Goal: Information Seeking & Learning: Learn about a topic

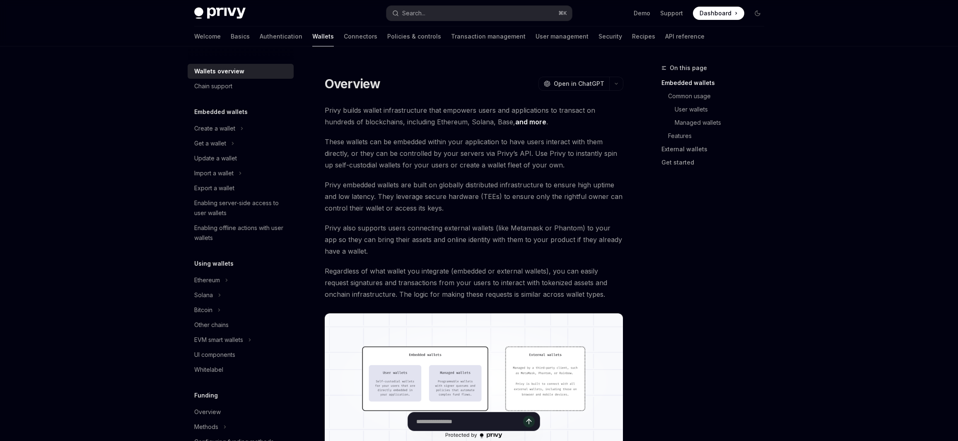
click at [422, 281] on span "Regardless of what wallet you integrate (embedded or external wallets), you can…" at bounding box center [474, 282] width 299 height 35
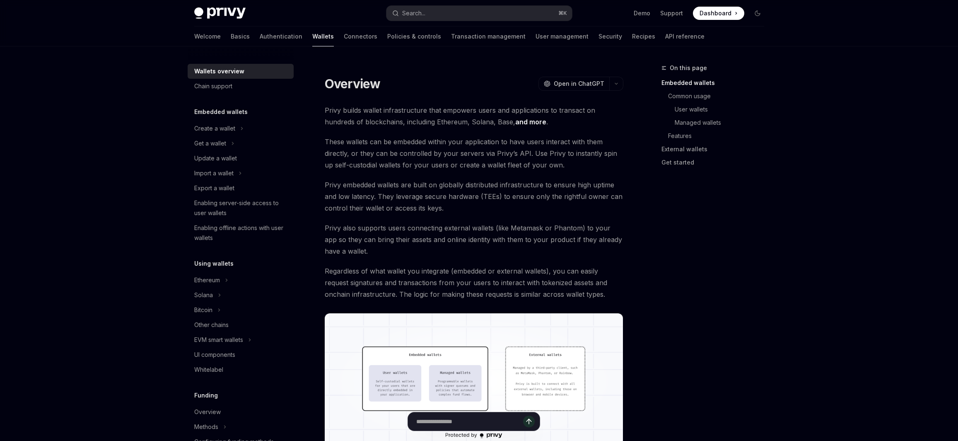
click at [477, 291] on span "Regardless of what wallet you integrate (embedded or external wallets), you can…" at bounding box center [474, 282] width 299 height 35
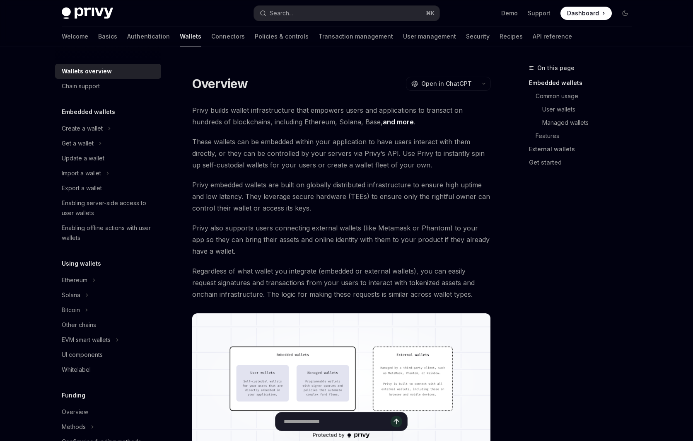
click at [339, 206] on span "Privy embedded wallets are built on globally distributed infrastructure to ensu…" at bounding box center [341, 196] width 299 height 35
click at [380, 186] on span "Privy embedded wallets are built on globally distributed infrastructure to ensu…" at bounding box center [341, 196] width 299 height 35
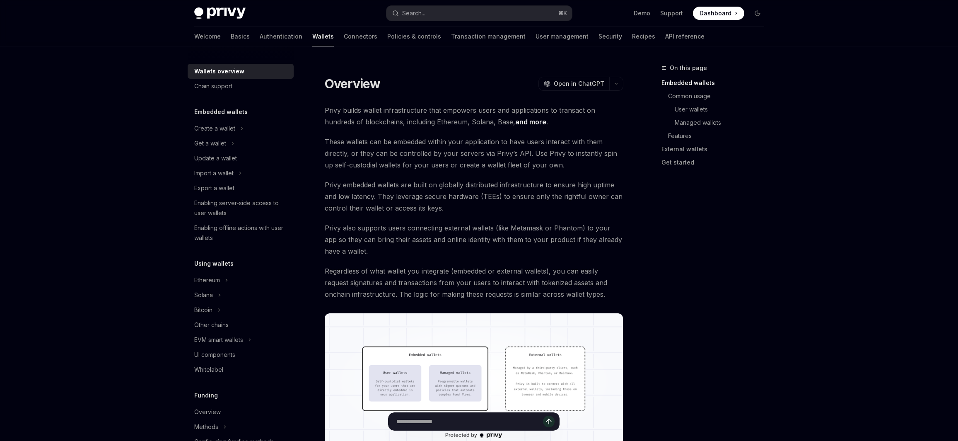
click at [471, 421] on input "Ask a question..." at bounding box center [470, 421] width 147 height 18
click at [528, 254] on span "Privy also supports users connecting external wallets (like Metamask or Phantom…" at bounding box center [474, 239] width 299 height 35
click at [481, 420] on input "Ask a question..." at bounding box center [470, 421] width 147 height 18
click at [516, 123] on link "and more" at bounding box center [531, 122] width 31 height 9
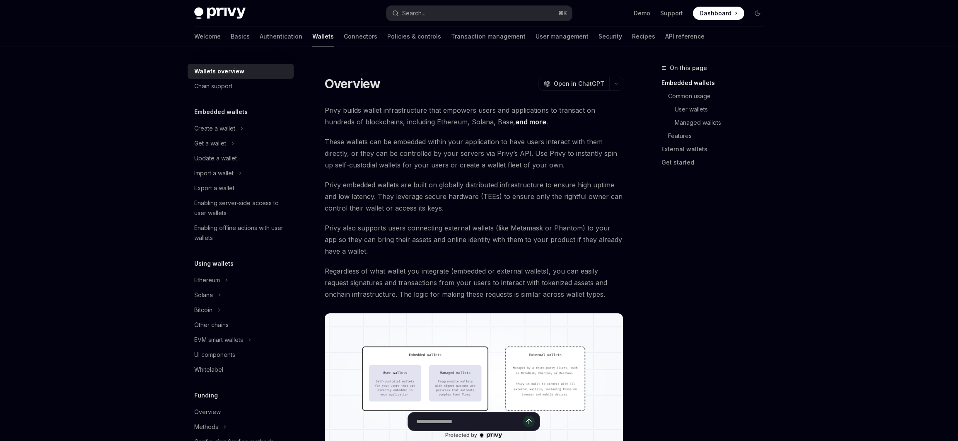
click at [516, 121] on link "and more" at bounding box center [531, 122] width 31 height 9
click at [231, 35] on link "Basics" at bounding box center [240, 37] width 19 height 20
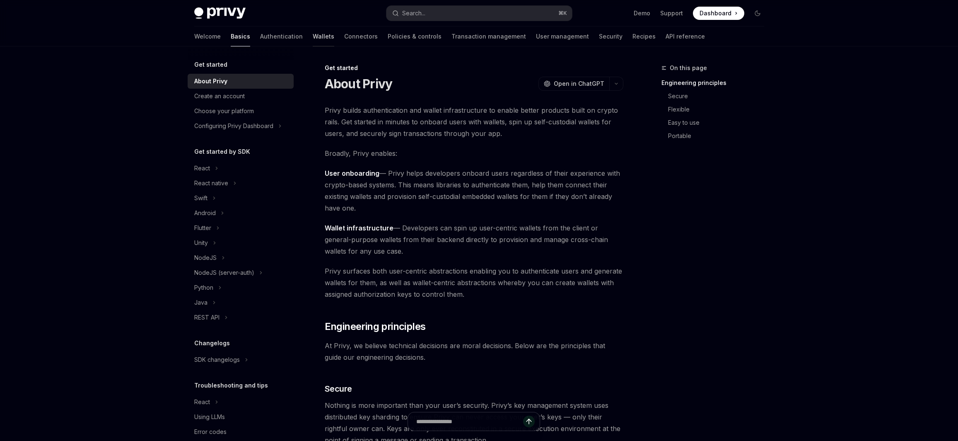
click at [313, 33] on link "Wallets" at bounding box center [324, 37] width 22 height 20
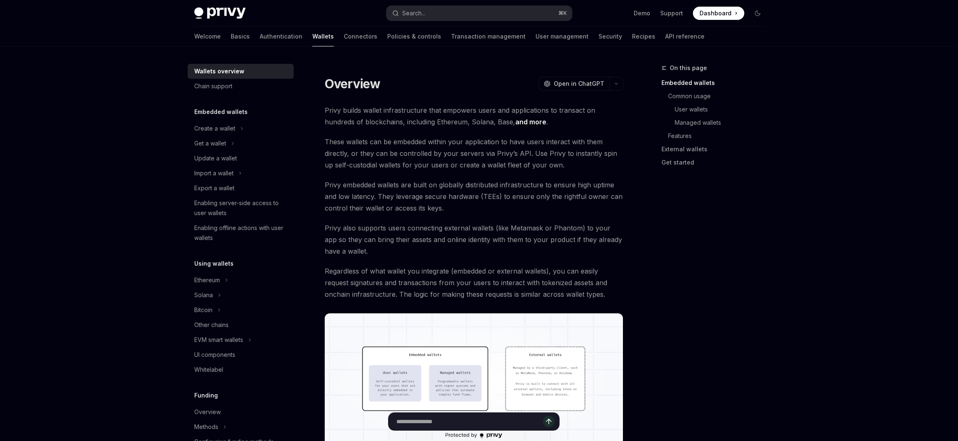
click at [433, 421] on input "Ask a question..." at bounding box center [470, 421] width 147 height 18
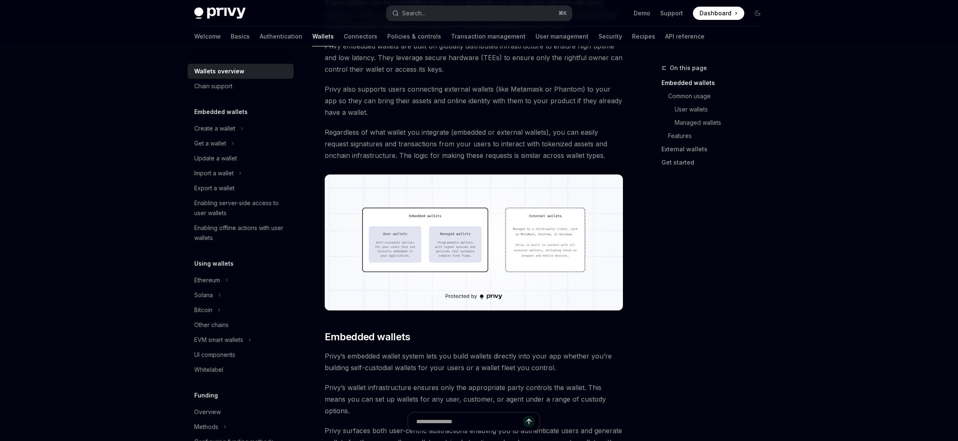
scroll to position [138, 0]
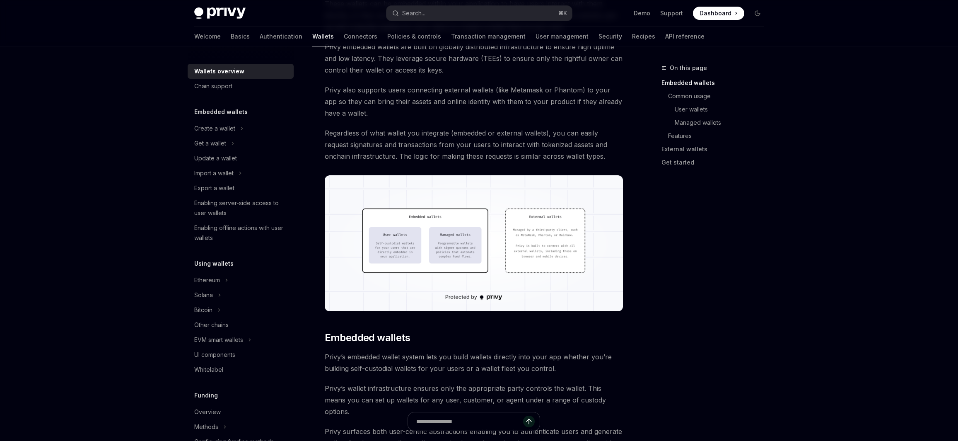
click at [472, 244] on img at bounding box center [474, 243] width 299 height 136
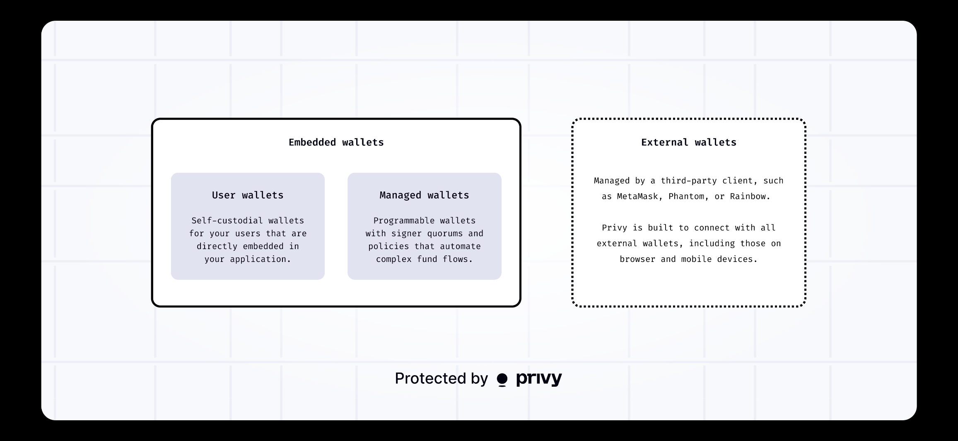
click at [283, 427] on div at bounding box center [479, 220] width 958 height 441
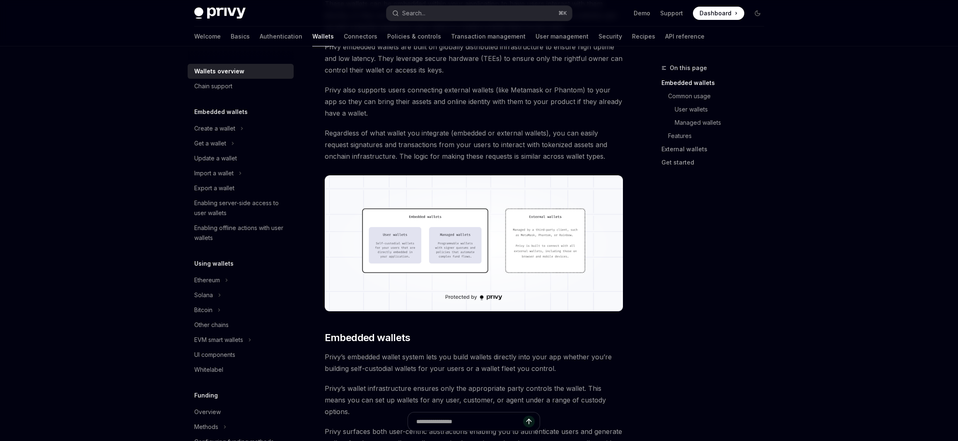
drag, startPoint x: 553, startPoint y: 132, endPoint x: 561, endPoint y: 141, distance: 12.0
click at [561, 141] on span "Regardless of what wallet you integrate (embedded or external wallets), you can…" at bounding box center [474, 144] width 299 height 35
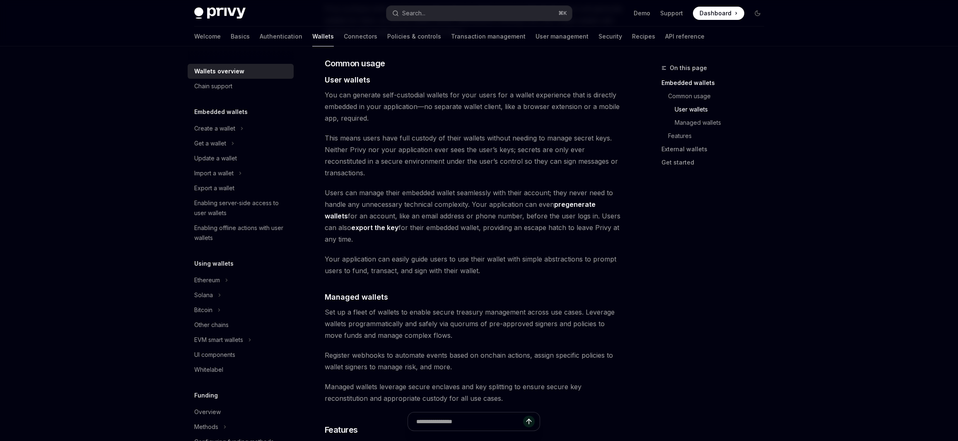
scroll to position [582, 0]
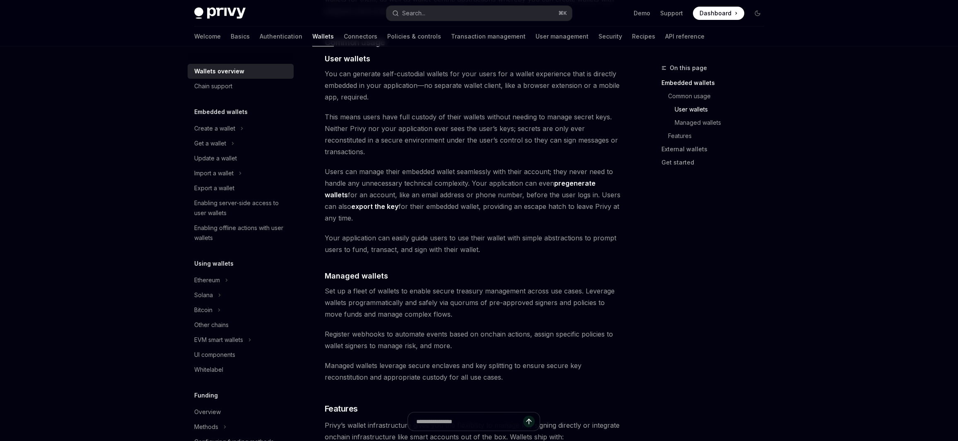
click at [486, 360] on span "Managed wallets leverage secure enclaves and key splitting to ensure secure key…" at bounding box center [474, 371] width 299 height 23
click at [501, 360] on span "Managed wallets leverage secure enclaves and key splitting to ensure secure key…" at bounding box center [474, 371] width 299 height 23
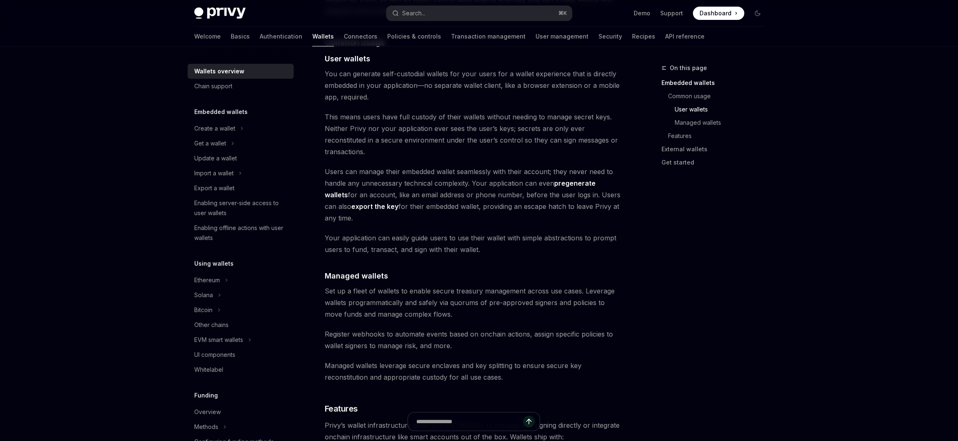
click at [501, 360] on span "Managed wallets leverage secure enclaves and key splitting to ensure secure key…" at bounding box center [474, 371] width 299 height 23
click at [507, 360] on span "Managed wallets leverage secure enclaves and key splitting to ensure secure key…" at bounding box center [474, 371] width 299 height 23
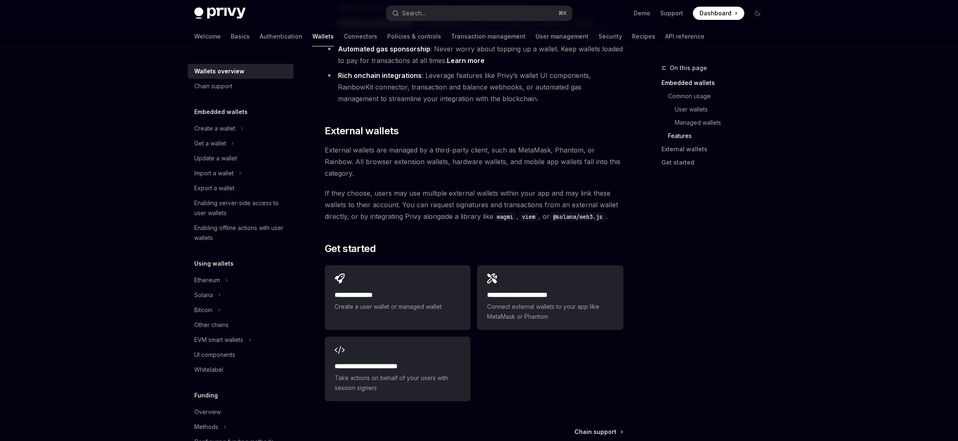
scroll to position [1170, 0]
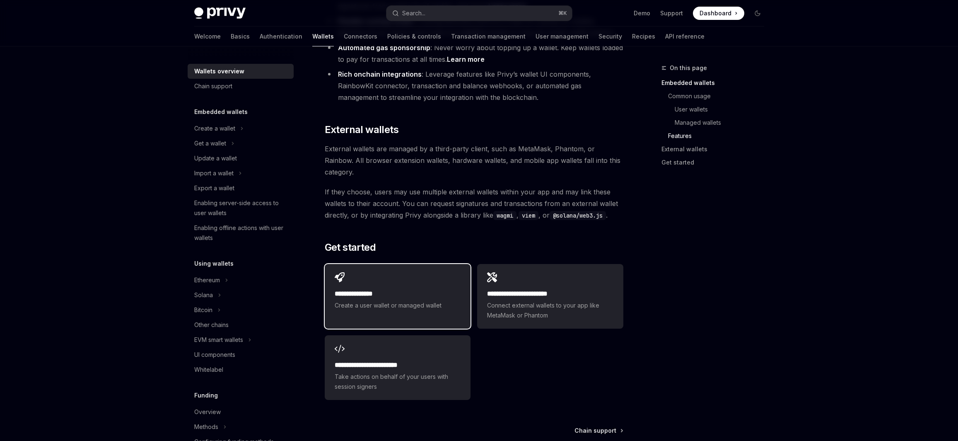
click at [456, 289] on h2 "**********" at bounding box center [398, 294] width 126 height 10
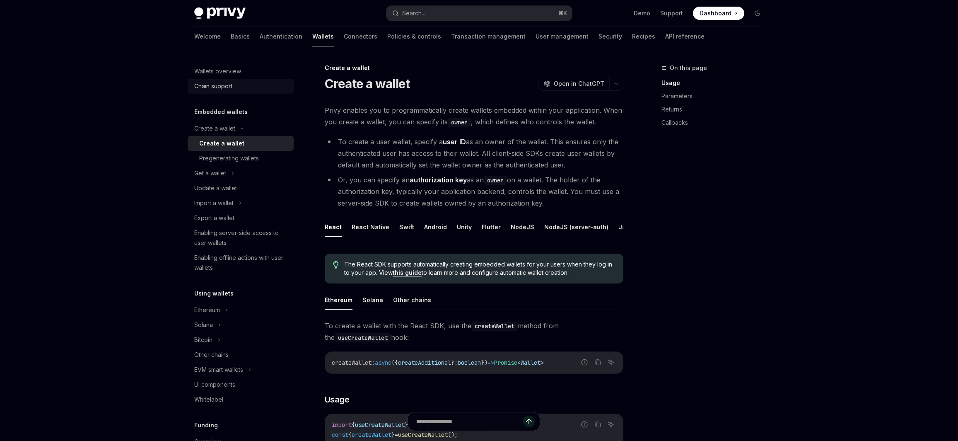
click at [244, 83] on div "Chain support" at bounding box center [241, 86] width 94 height 10
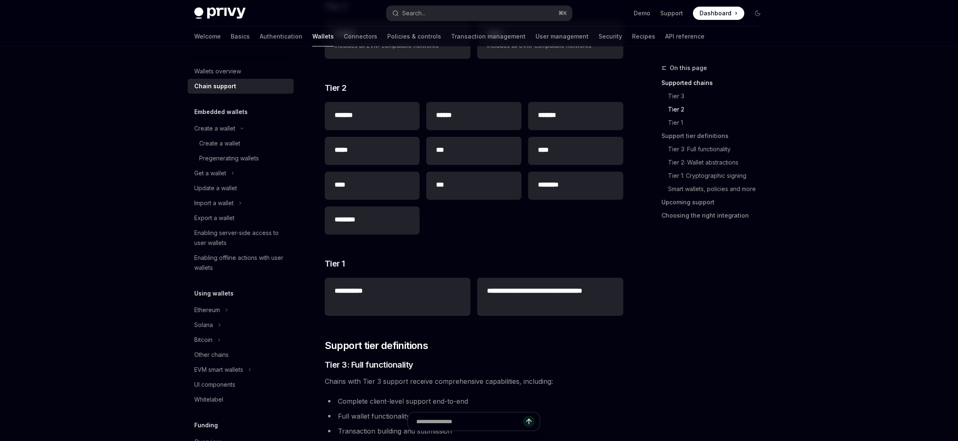
scroll to position [250, 0]
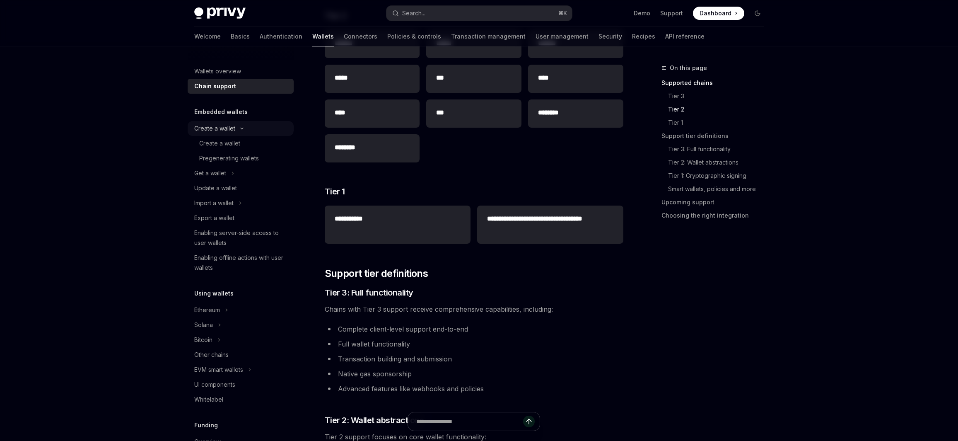
click at [248, 133] on button "Create a wallet" at bounding box center [241, 128] width 106 height 15
click at [209, 131] on div "Create a wallet" at bounding box center [214, 128] width 41 height 10
click at [234, 150] on link "Create a wallet" at bounding box center [241, 143] width 106 height 15
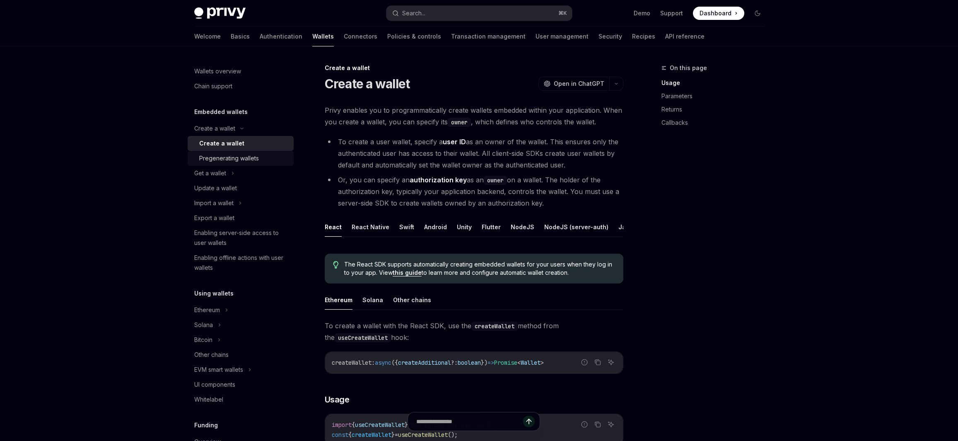
click at [252, 159] on div "Pregenerating wallets" at bounding box center [229, 158] width 60 height 10
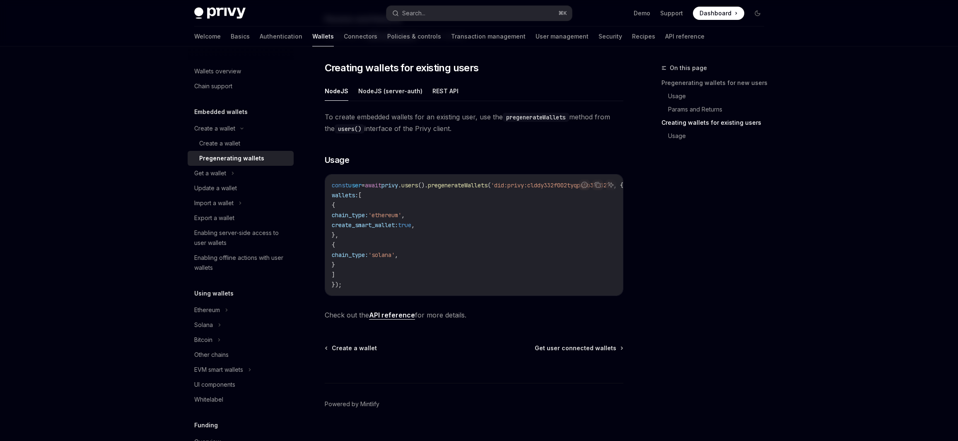
scroll to position [417, 0]
click at [236, 173] on button "Get a wallet" at bounding box center [241, 173] width 106 height 15
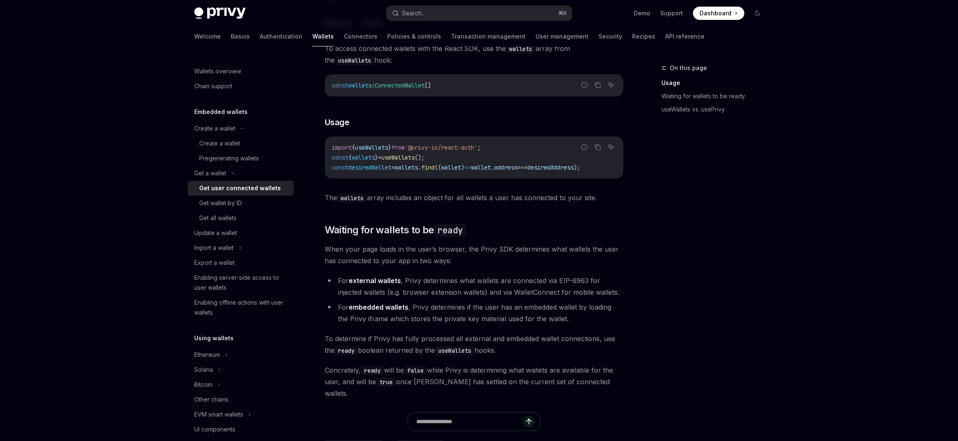
scroll to position [314, 0]
click at [268, 291] on div "Enabling server-side access to user wallets" at bounding box center [241, 283] width 94 height 20
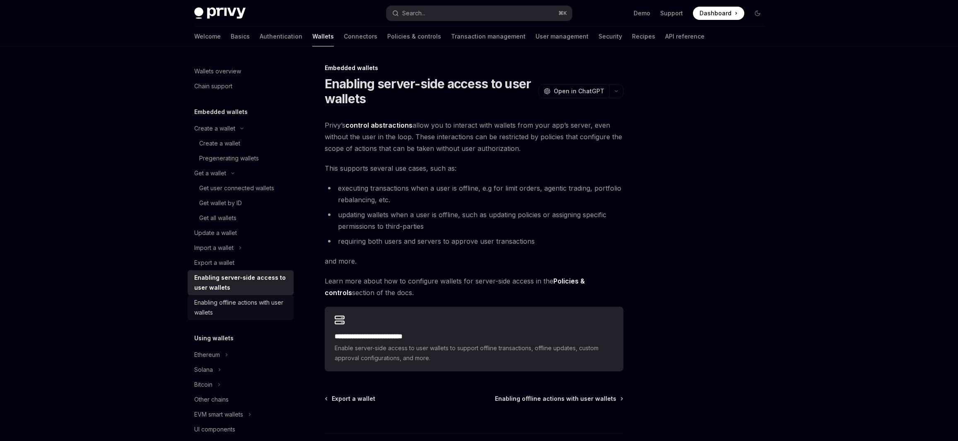
click at [255, 306] on div "Enabling offline actions with user wallets" at bounding box center [241, 308] width 94 height 20
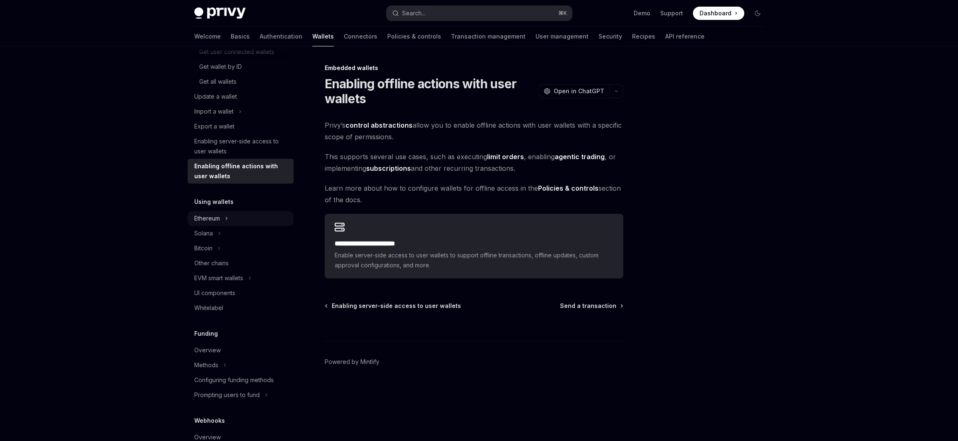
scroll to position [137, 0]
click at [221, 221] on button "Ethereum" at bounding box center [241, 218] width 106 height 15
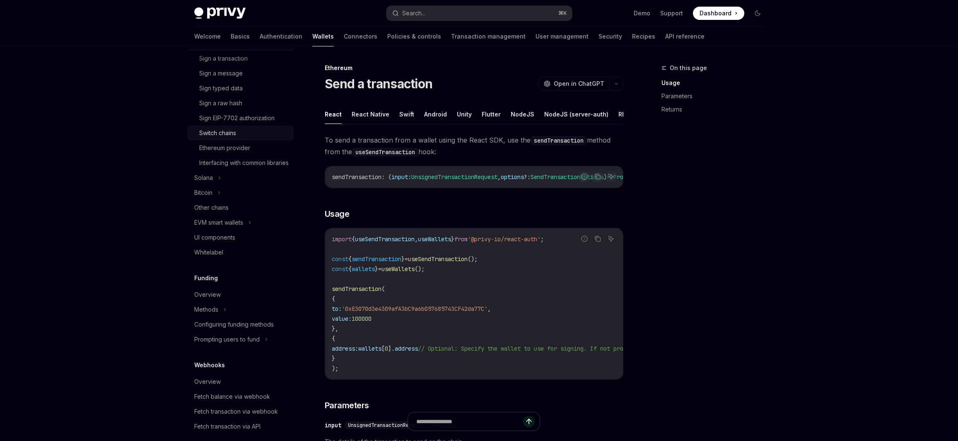
scroll to position [383, 0]
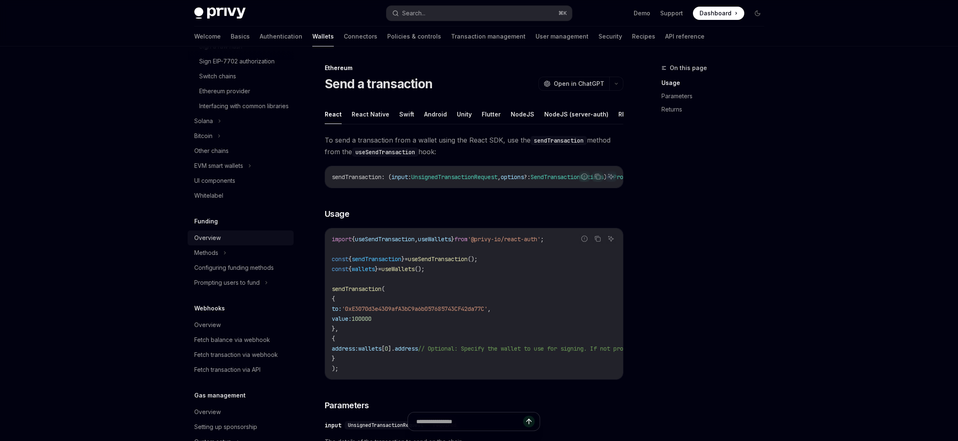
click at [225, 243] on div "Overview" at bounding box center [241, 238] width 94 height 10
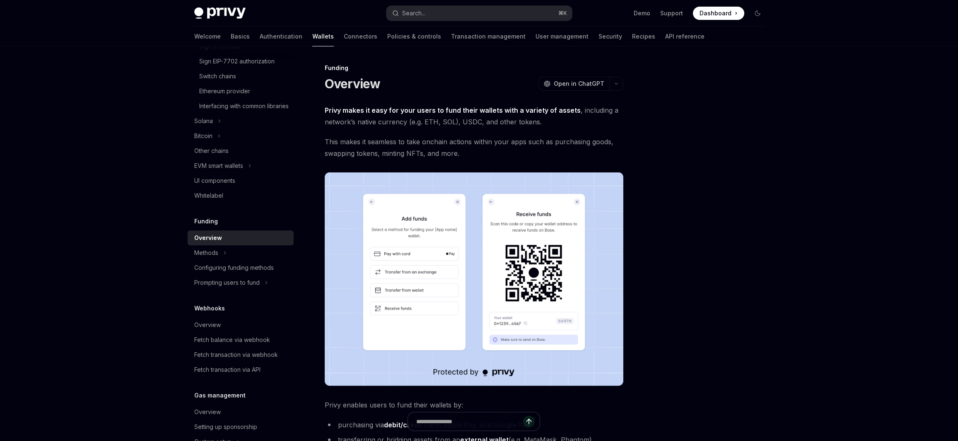
click at [441, 149] on span "This makes it seamless to take onchain actions within your apps such as purchas…" at bounding box center [474, 147] width 299 height 23
click at [644, 97] on div "Funding Overview OpenAI Open in ChatGPT OpenAI Open in ChatGPT Privy makes it e…" at bounding box center [479, 353] width 583 height 614
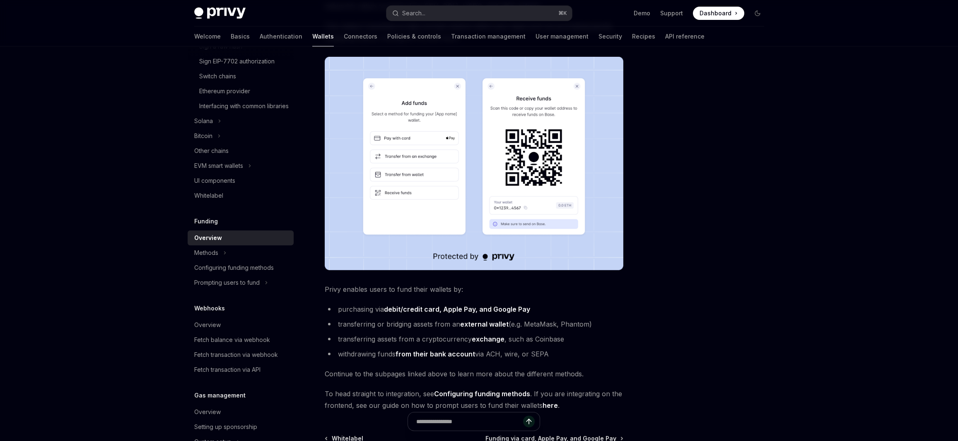
scroll to position [116, 0]
click at [237, 260] on button "Methods" at bounding box center [241, 252] width 106 height 15
type textarea "*"
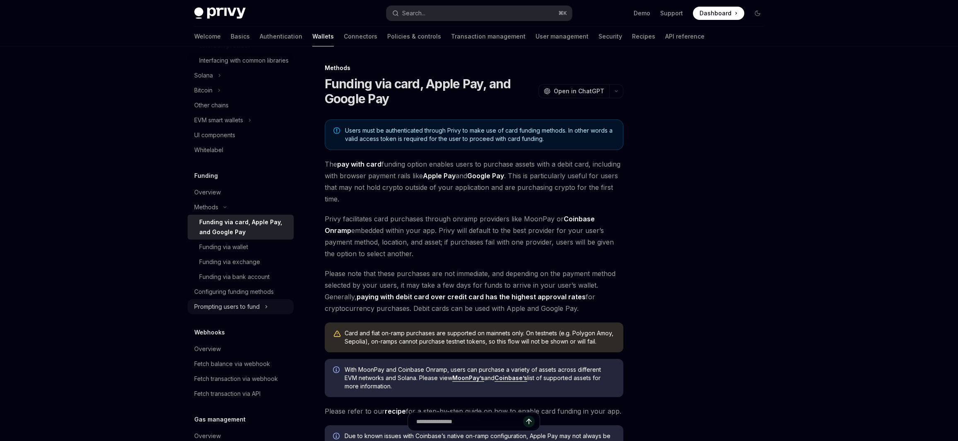
scroll to position [429, 0]
click at [751, 252] on div at bounding box center [708, 252] width 126 height 378
click at [465, 267] on div "Users must be authenticated through Privy to make use of card funding methods. …" at bounding box center [474, 291] width 299 height 344
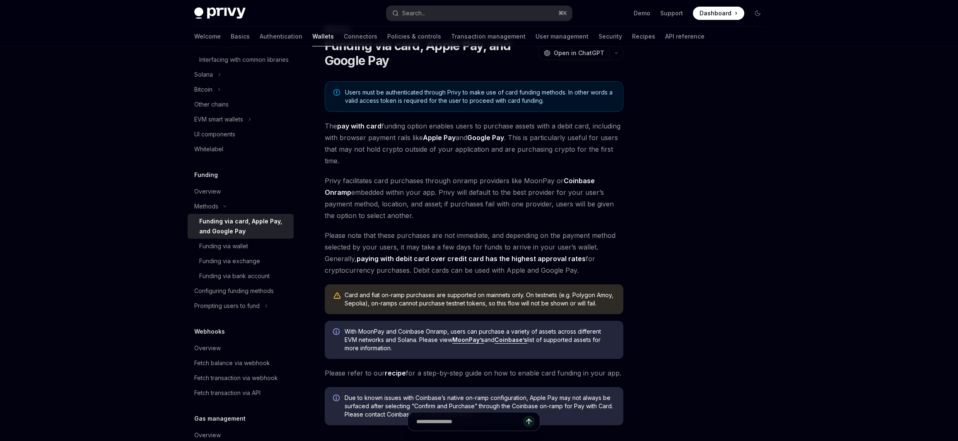
scroll to position [39, 0]
click at [260, 368] on div "Fetch balance via webhook" at bounding box center [232, 363] width 76 height 10
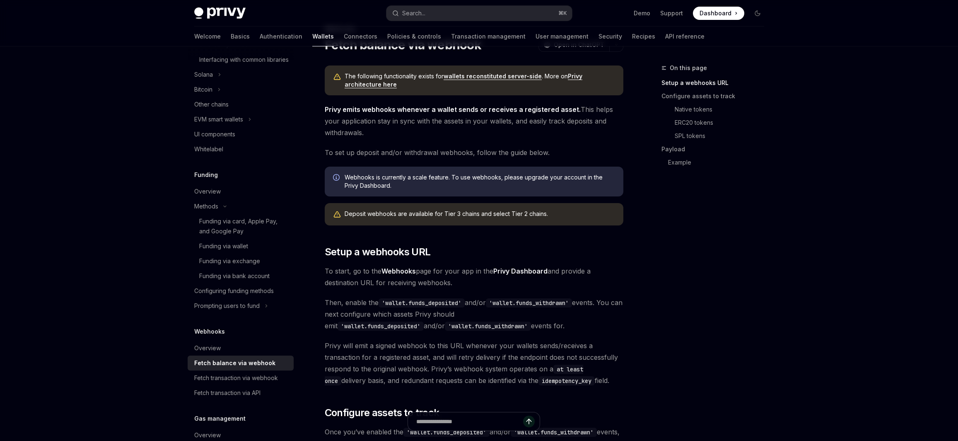
click at [407, 106] on strong "Privy emits webhooks whenever a wallet sends or receives a registered asset." at bounding box center [453, 109] width 256 height 8
click at [407, 119] on span "Privy emits webhooks whenever a wallet sends or receives a registered asset. Th…" at bounding box center [474, 121] width 299 height 35
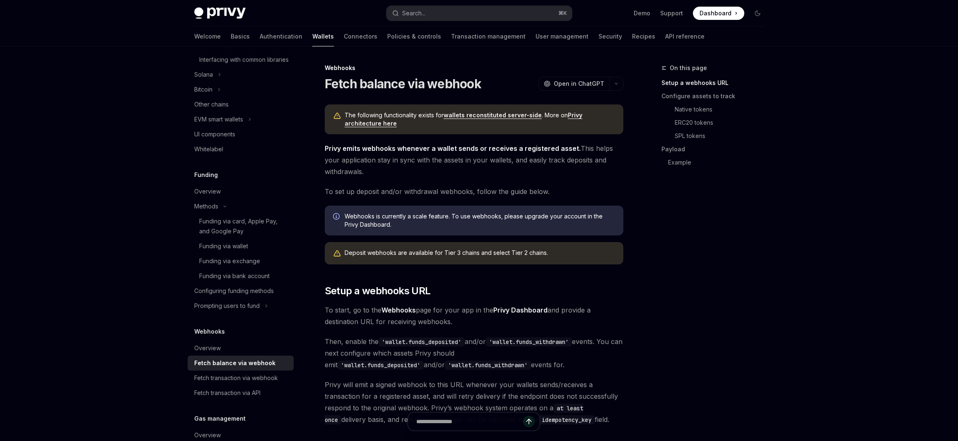
click at [463, 117] on link "wallets reconstituted server-side" at bounding box center [493, 114] width 98 height 7
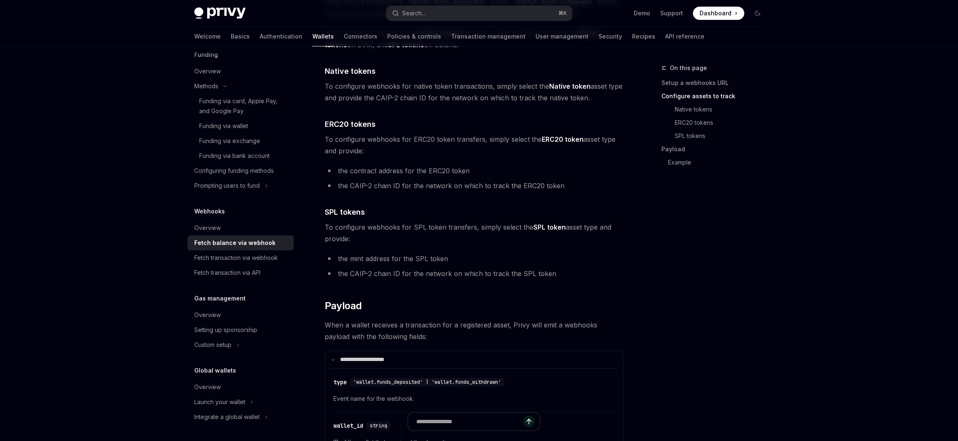
scroll to position [470, 0]
click at [216, 319] on div "Overview" at bounding box center [207, 315] width 27 height 10
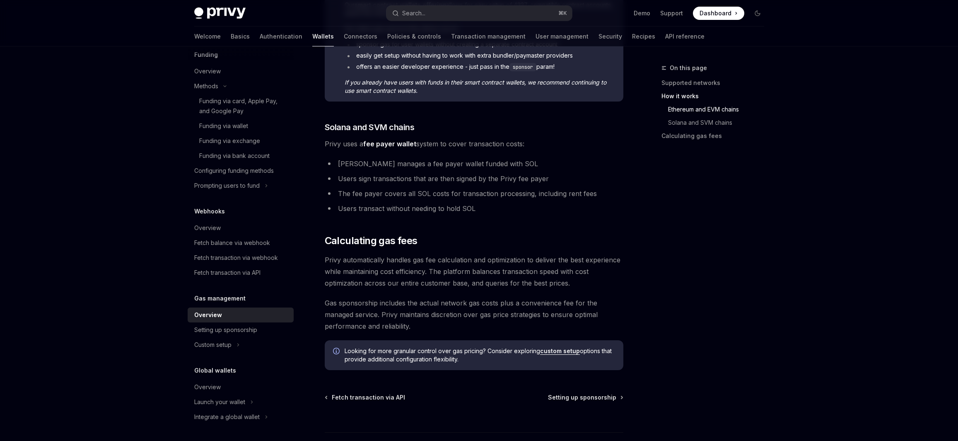
scroll to position [481, 0]
click at [233, 327] on div "Setting up sponsorship" at bounding box center [225, 330] width 63 height 10
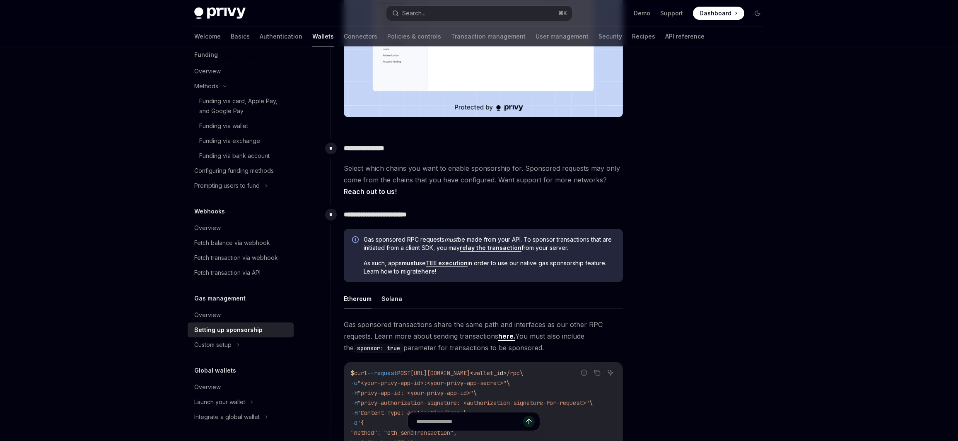
scroll to position [287, 0]
click at [447, 261] on link "TEE execution" at bounding box center [447, 262] width 42 height 7
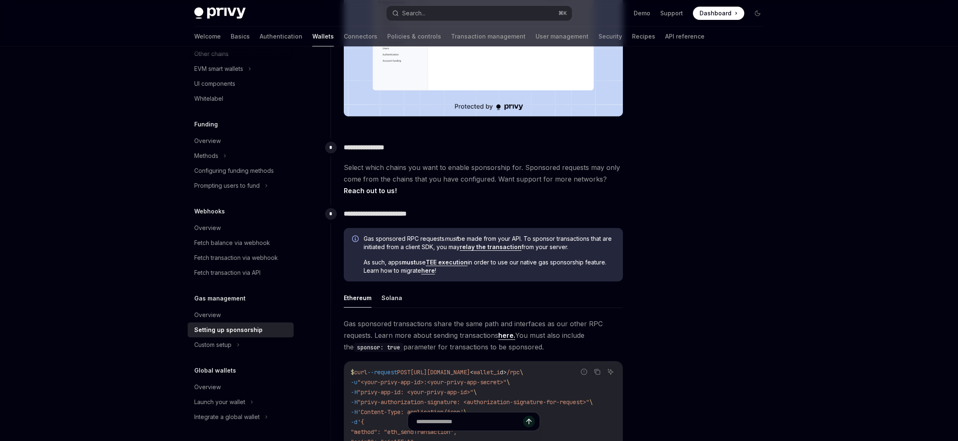
click at [427, 269] on link "here" at bounding box center [428, 270] width 14 height 7
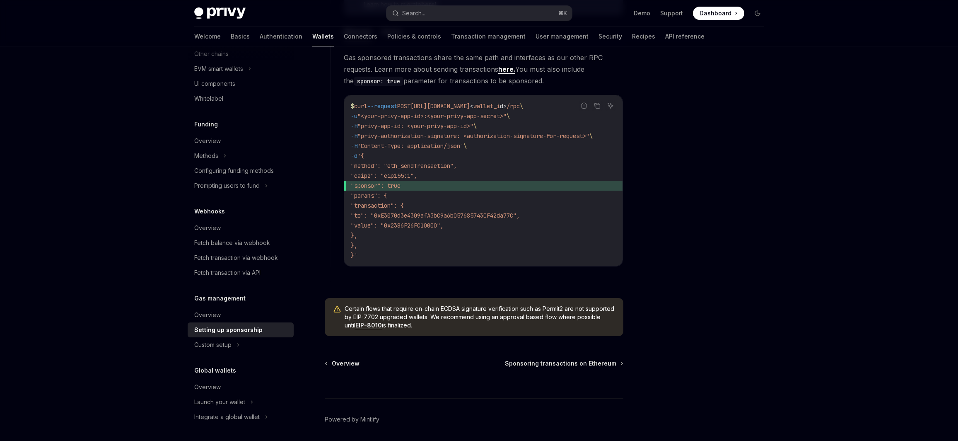
scroll to position [582, 0]
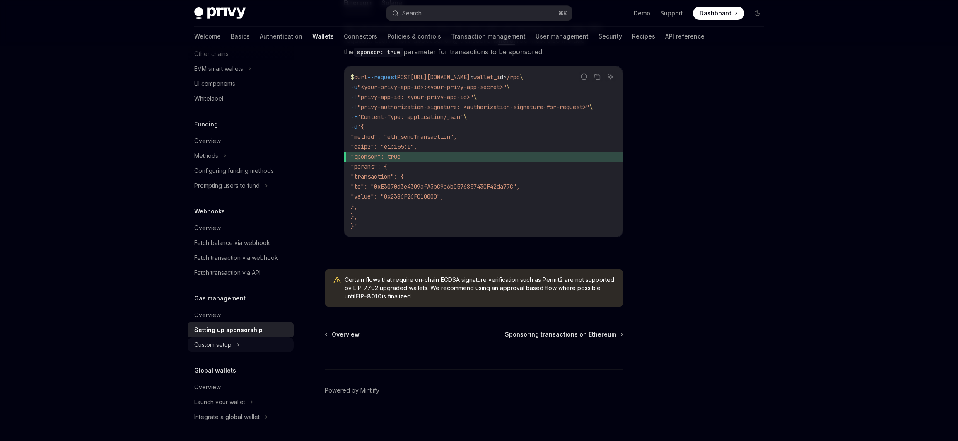
click at [244, 344] on button "Custom setup" at bounding box center [241, 344] width 106 height 15
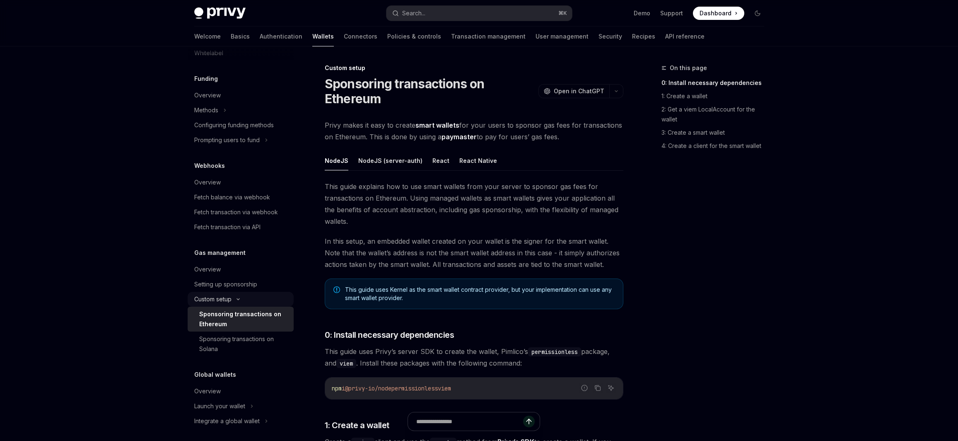
scroll to position [321, 0]
click at [254, 282] on div "Setting up sponsorship" at bounding box center [225, 280] width 63 height 10
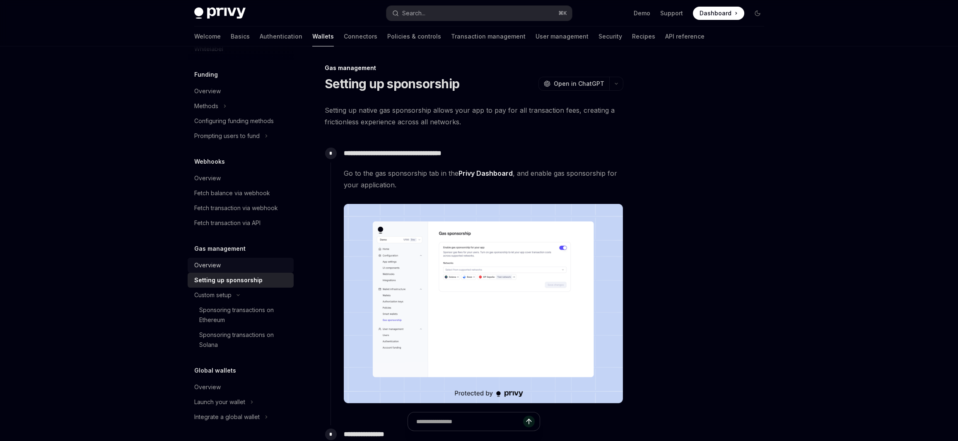
click at [245, 265] on div "Overview" at bounding box center [241, 265] width 94 height 10
type textarea "*"
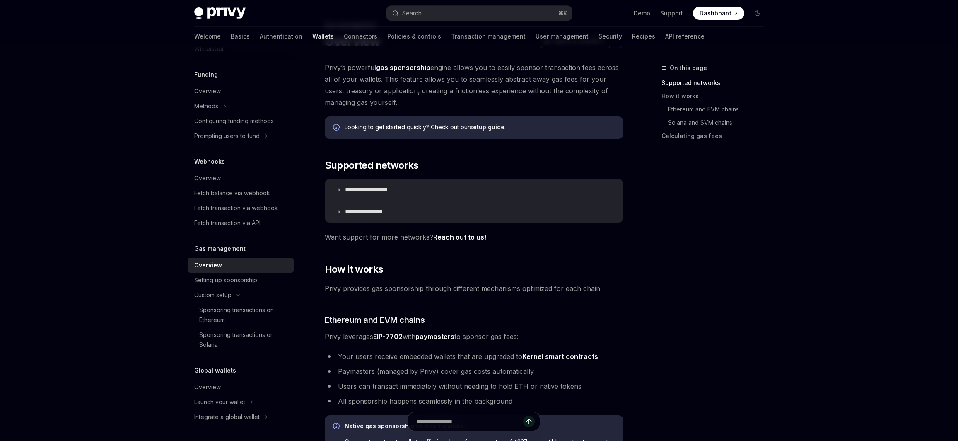
scroll to position [64, 0]
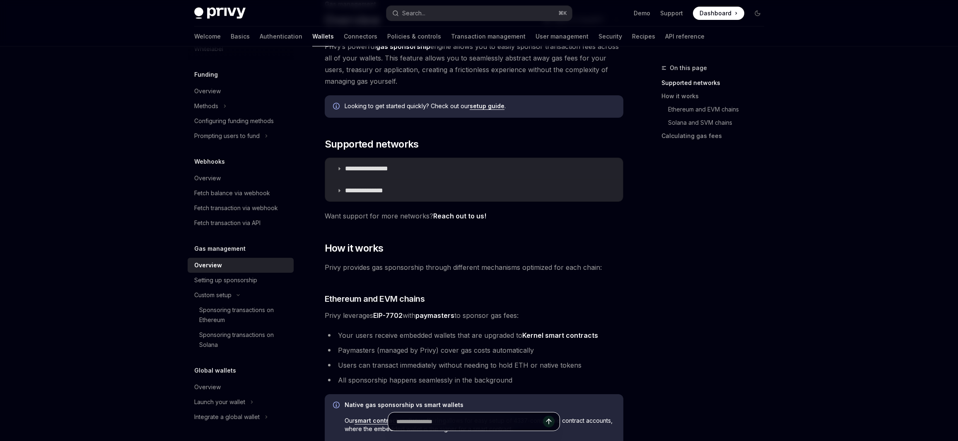
click at [457, 418] on input "Ask a question..." at bounding box center [470, 421] width 147 height 18
type input "**********"
type textarea "*"
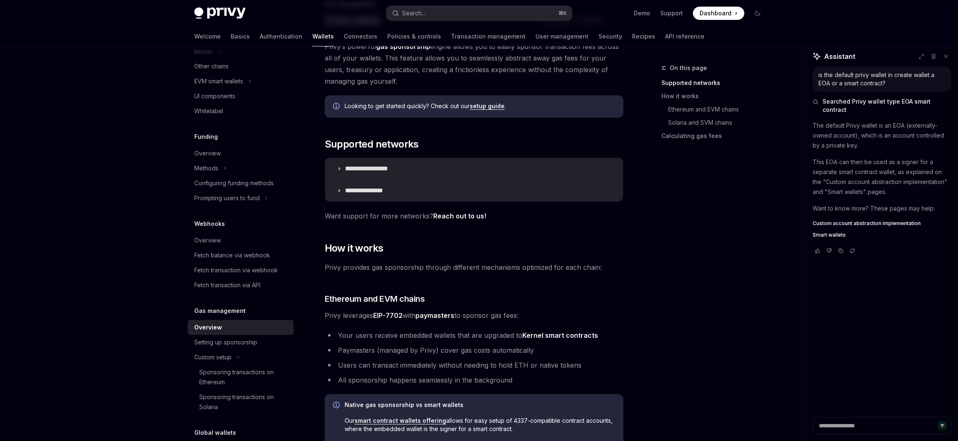
scroll to position [227, 0]
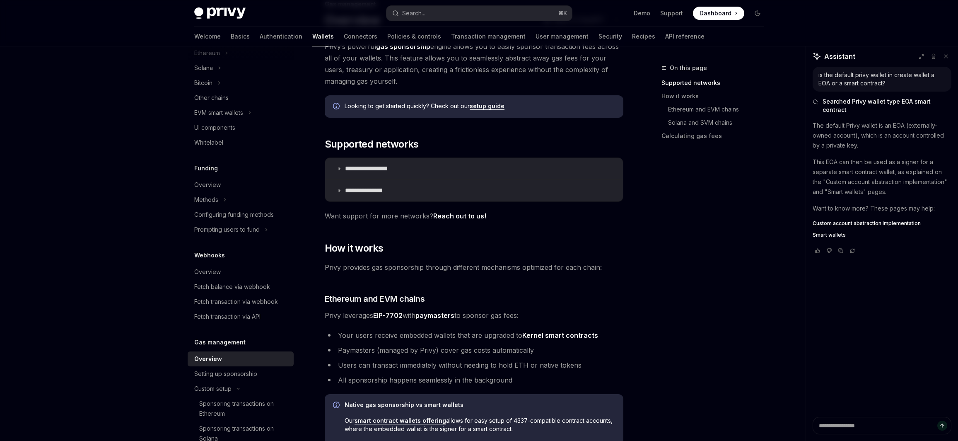
click at [882, 222] on span "Custom account abstraction implementation" at bounding box center [867, 223] width 108 height 7
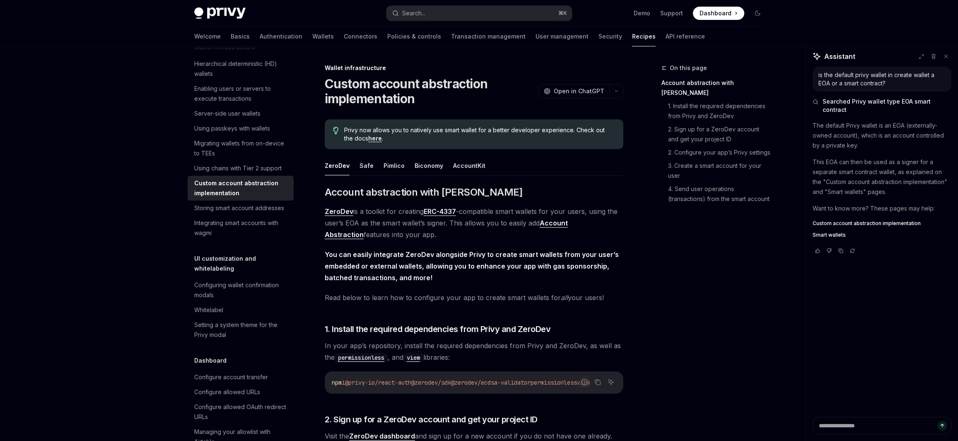
click at [414, 233] on span "ZeroDev is a toolkit for creating ERC-4337 -compatible smart wallets for your u…" at bounding box center [474, 223] width 299 height 35
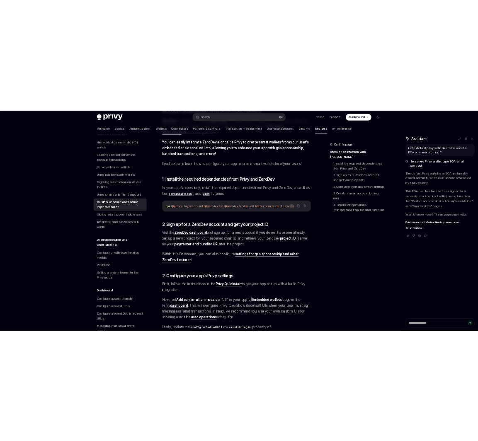
scroll to position [192, 0]
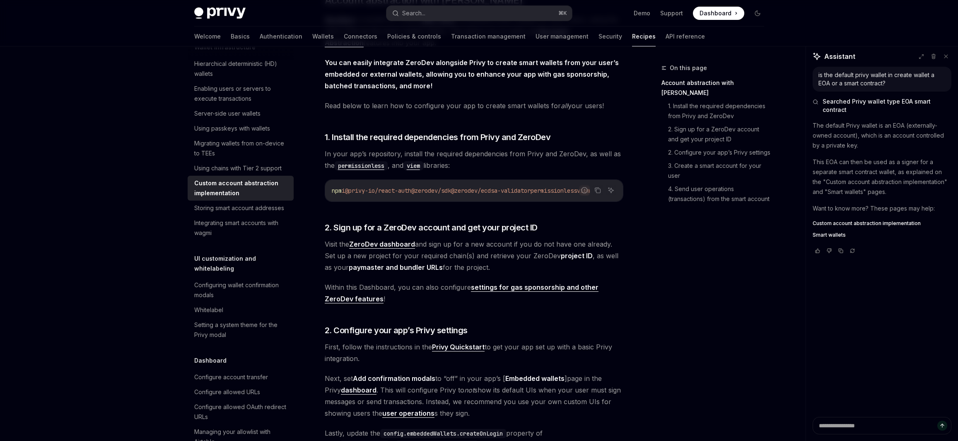
click at [451, 254] on span "Visit the ZeroDev dashboard and sign up for a new account if you do not have on…" at bounding box center [474, 255] width 299 height 35
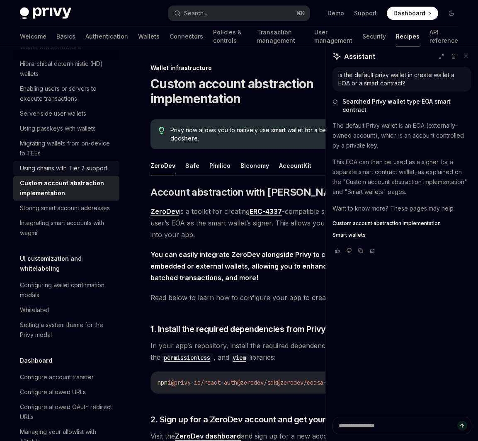
scroll to position [216, 0]
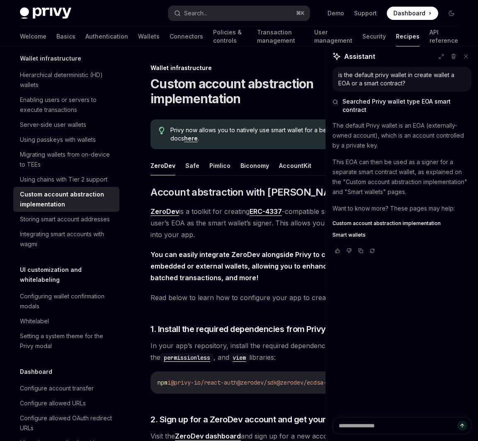
click at [356, 234] on span "Smart wallets" at bounding box center [348, 235] width 33 height 7
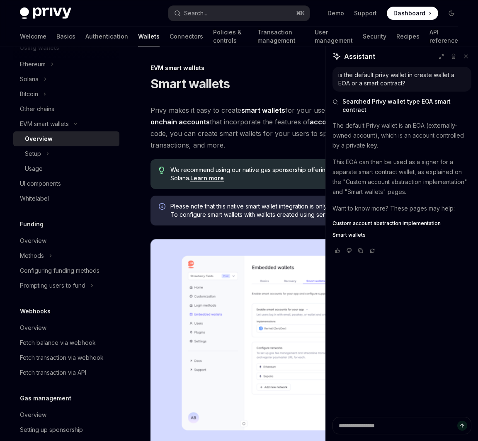
click at [378, 290] on div "is the default privy wallet in create wallet a EOA or a smart contract? Searche…" at bounding box center [402, 242] width 152 height 350
click at [465, 59] on icon at bounding box center [466, 56] width 6 height 6
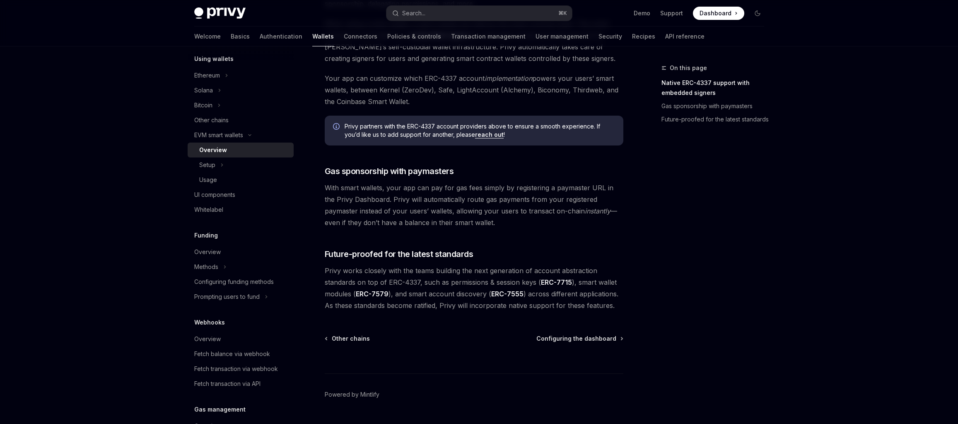
scroll to position [333, 0]
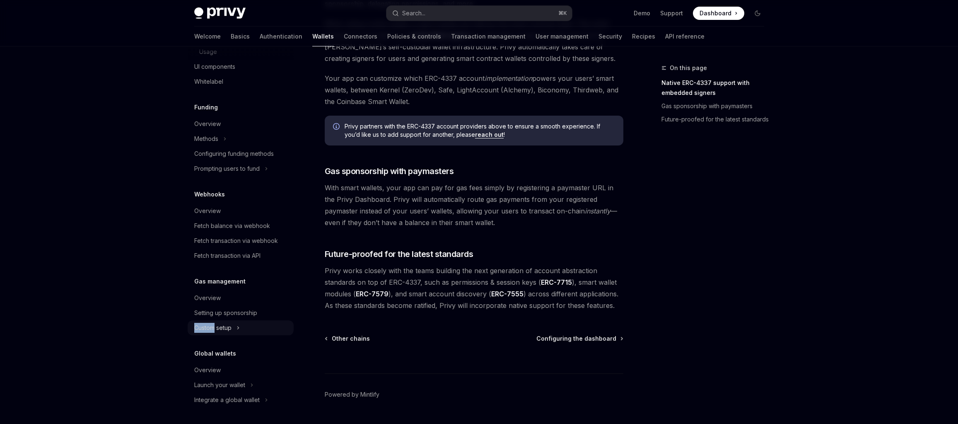
click at [238, 327] on icon at bounding box center [237, 328] width 1 height 2
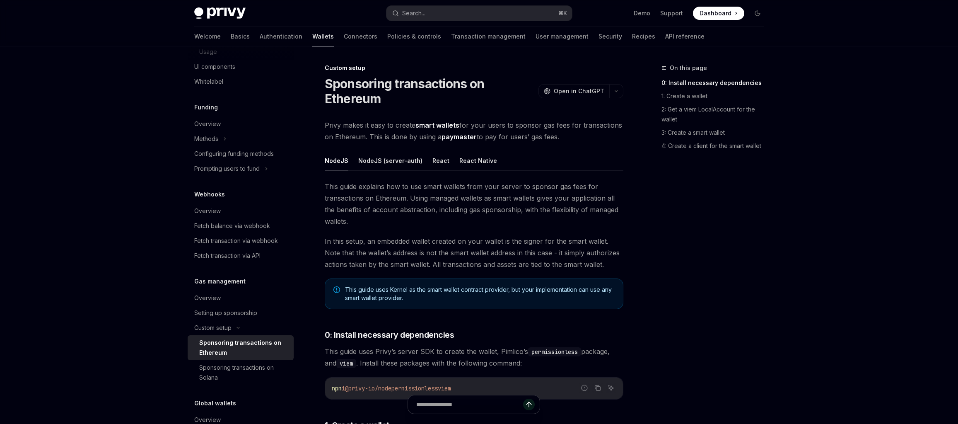
click at [604, 337] on h3 "​ 0: Install necessary dependencies" at bounding box center [474, 335] width 299 height 12
click at [495, 397] on input "Ask a question..." at bounding box center [470, 404] width 147 height 18
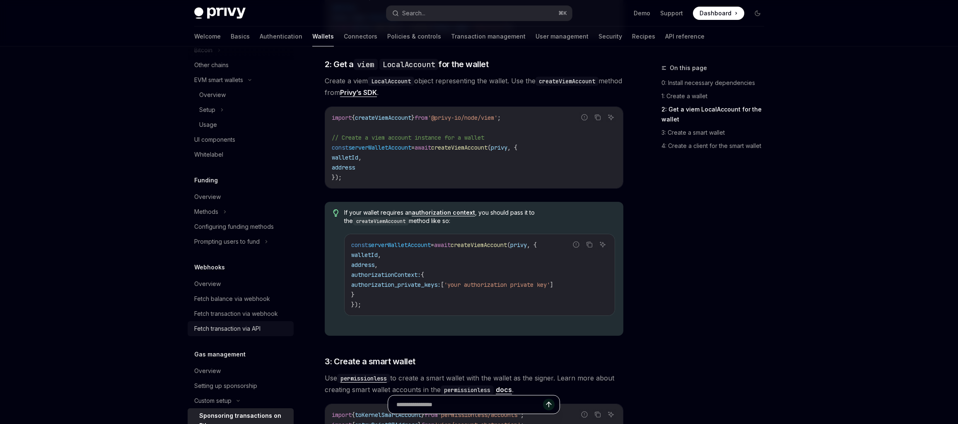
scroll to position [259, 0]
click at [237, 203] on link "Overview" at bounding box center [241, 197] width 106 height 15
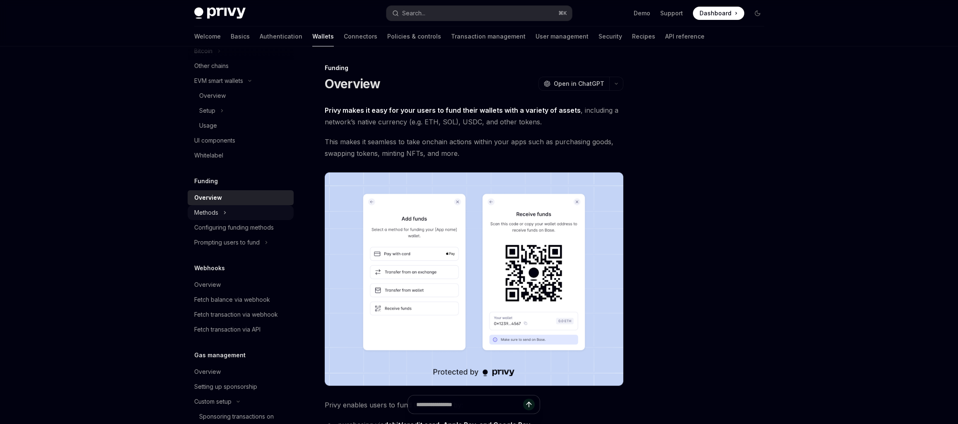
click at [228, 210] on button "Methods" at bounding box center [241, 212] width 106 height 15
type textarea "*"
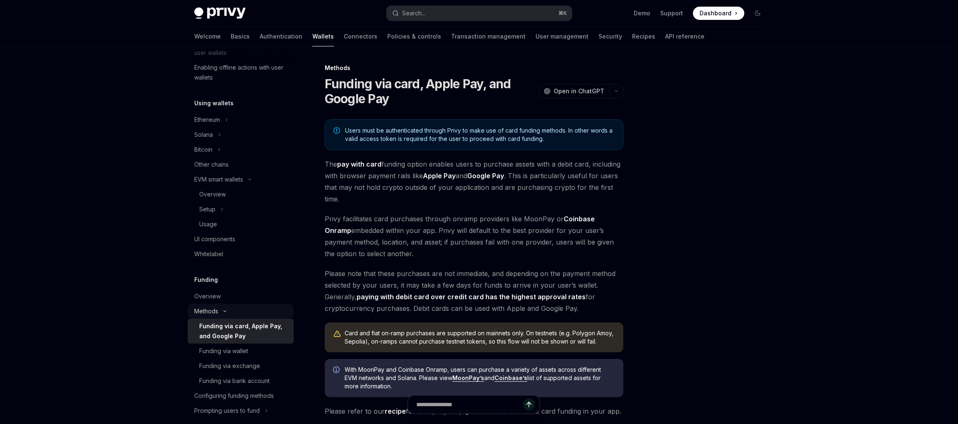
scroll to position [80, 0]
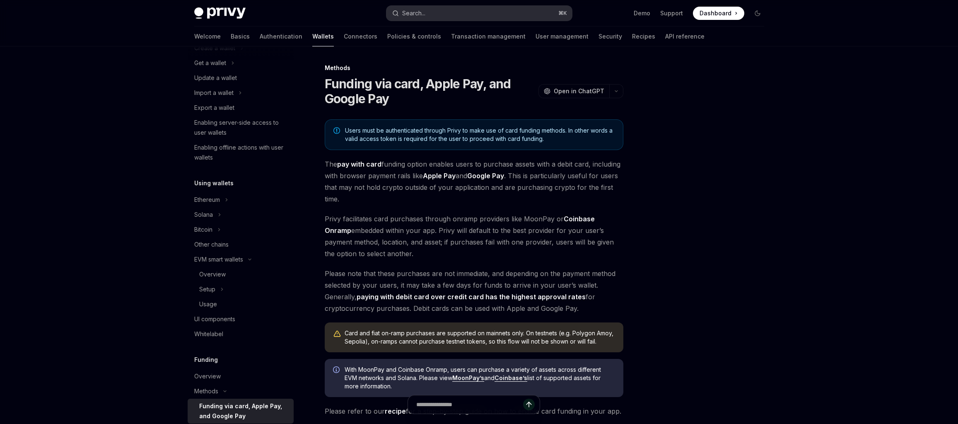
click at [426, 15] on div "Search..." at bounding box center [413, 13] width 23 height 10
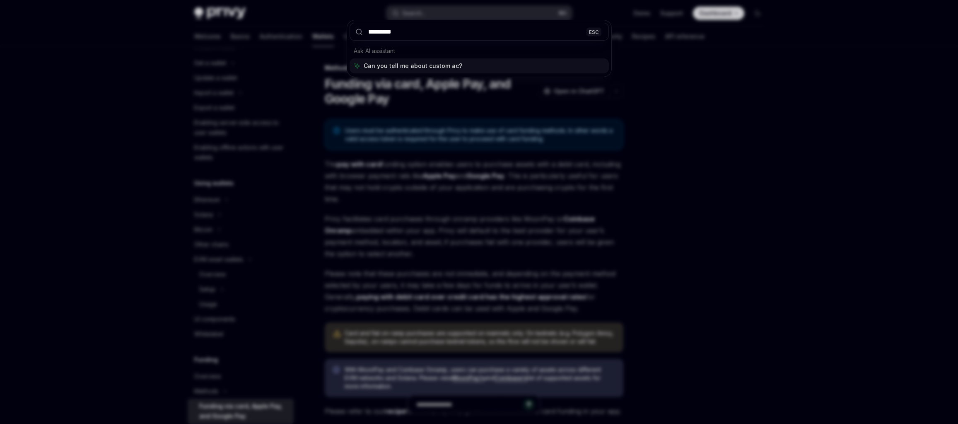
type input "**********"
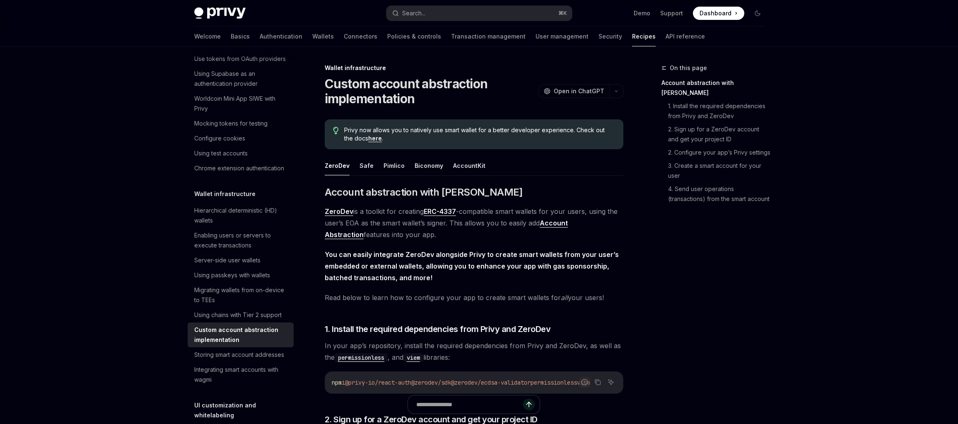
scroll to position [46, 0]
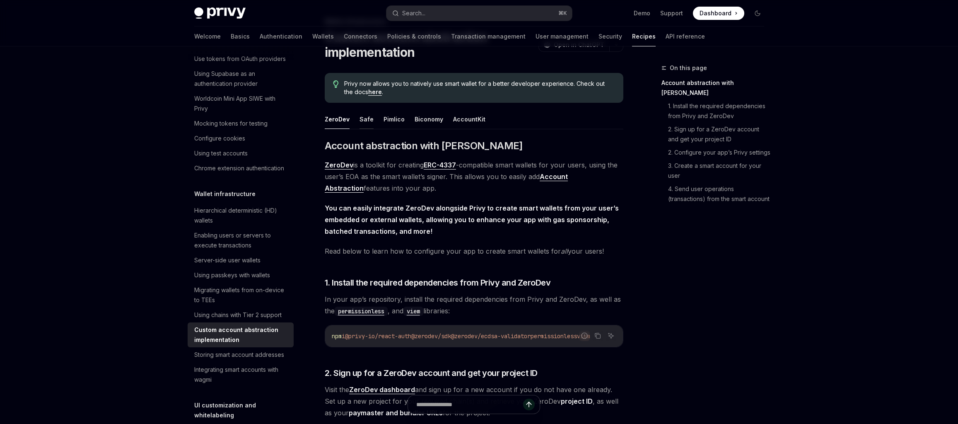
click at [363, 119] on button "Safe" at bounding box center [367, 118] width 14 height 19
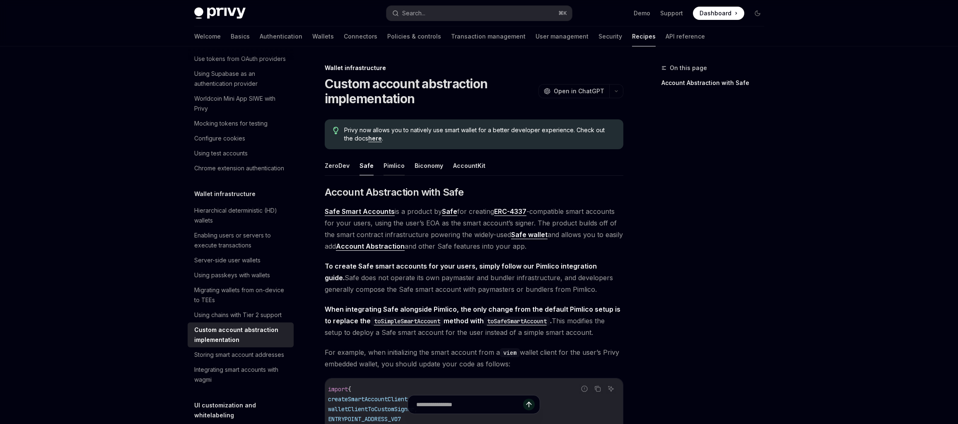
click at [399, 166] on button "Pimlico" at bounding box center [394, 165] width 21 height 19
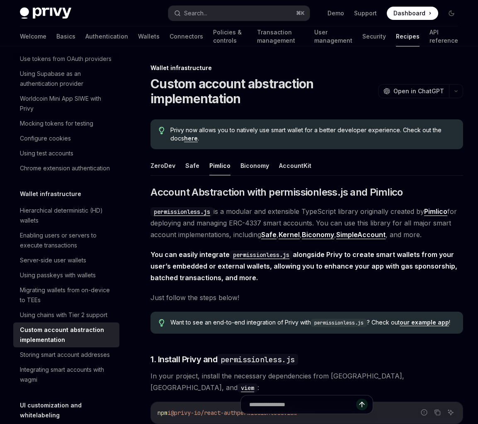
type textarea "*"
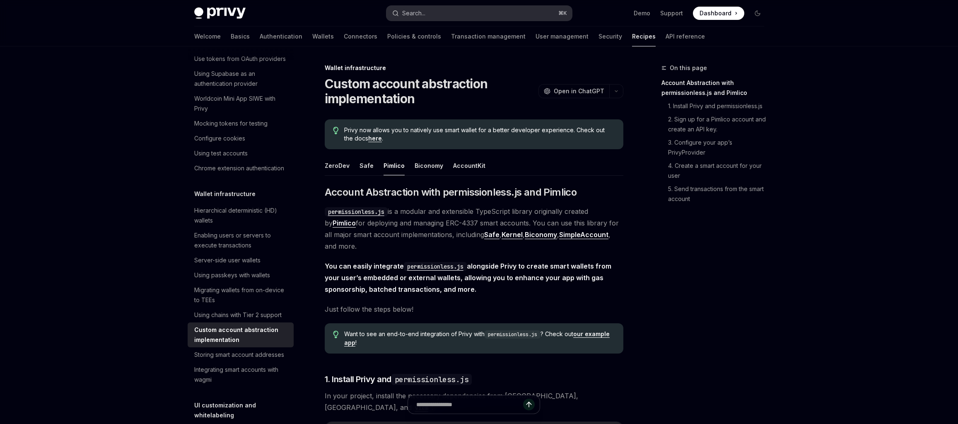
click at [409, 11] on div "Search..." at bounding box center [413, 13] width 23 height 10
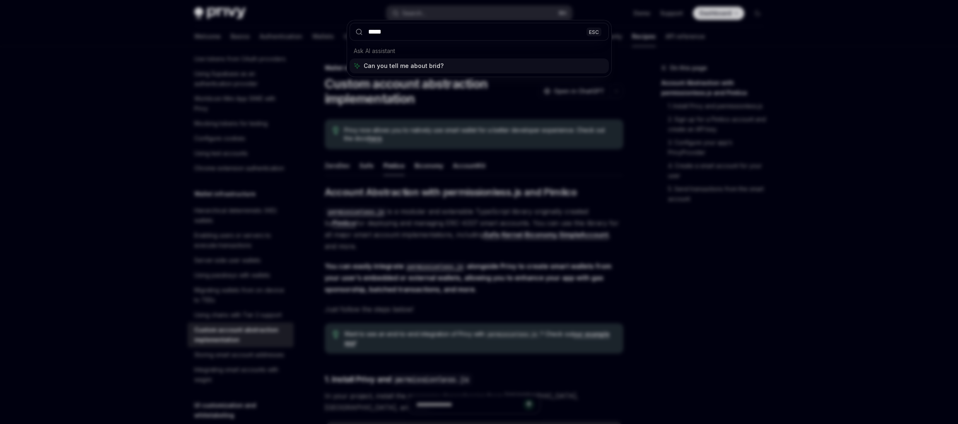
type input "******"
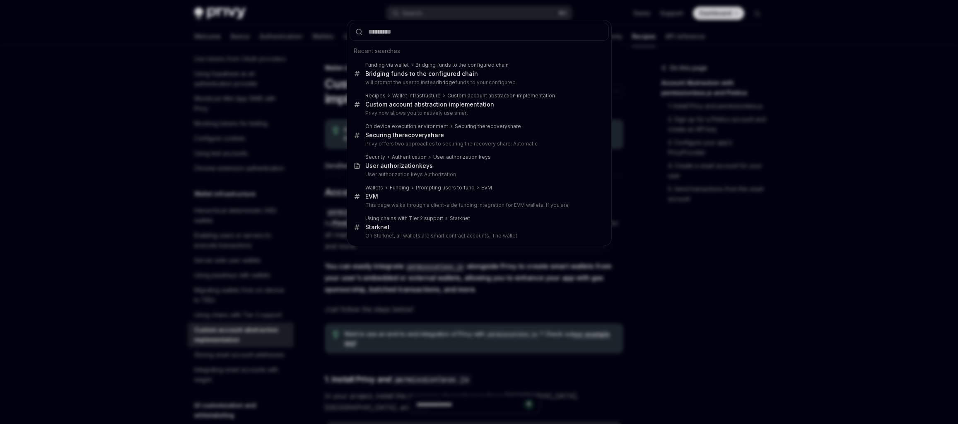
type textarea "*"
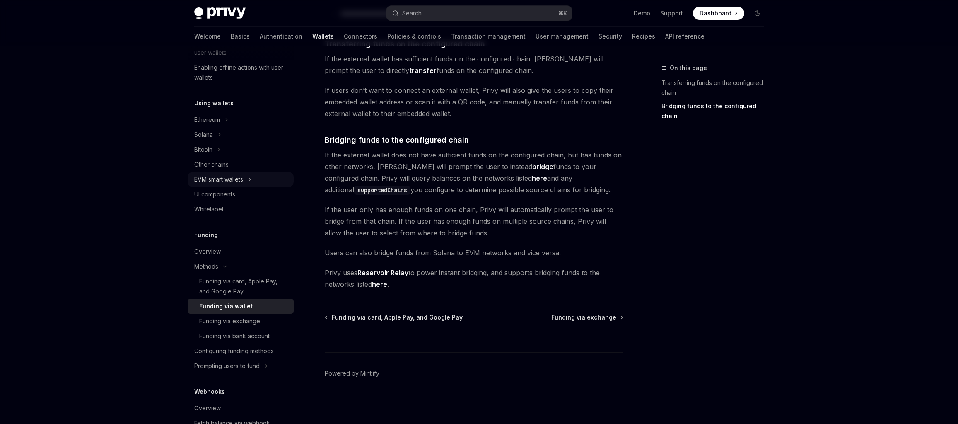
scroll to position [162, 0]
click at [497, 24] on div "Privy Docs home page Search... ⌘ K Demo Support Dashboard Dashboard Search..." at bounding box center [479, 13] width 570 height 27
click at [503, 11] on button "Search... ⌘ K" at bounding box center [480, 13] width 186 height 15
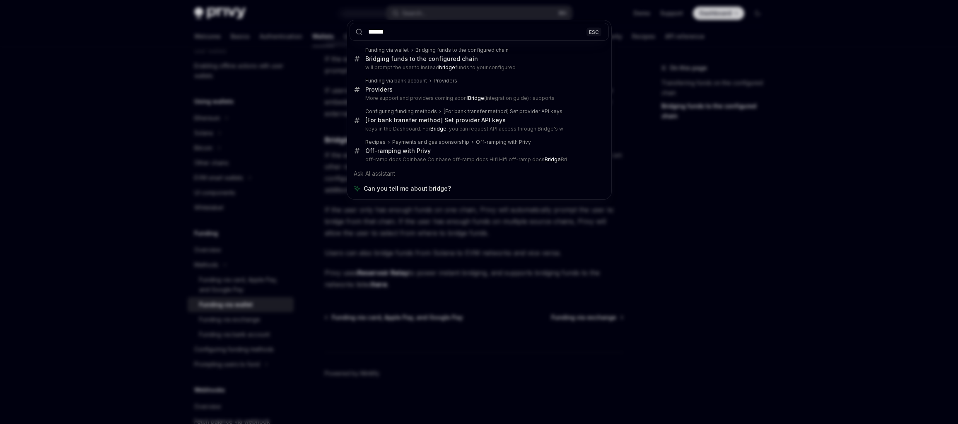
type input "******"
click at [499, 257] on div "****** ESC Funding via wallet Bridging funds to the configured chain Bridging f…" at bounding box center [479, 212] width 958 height 424
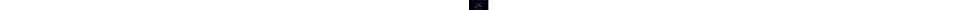
scroll to position [73, 0]
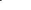
type textarea "*"
